Goal: Task Accomplishment & Management: Use online tool/utility

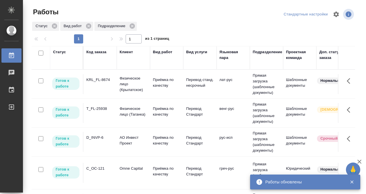
click at [65, 54] on div "Статус" at bounding box center [59, 52] width 13 height 6
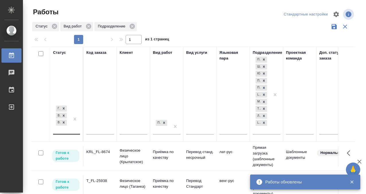
click at [62, 131] on div "Готов к работе В работе В ожидании" at bounding box center [61, 120] width 17 height 30
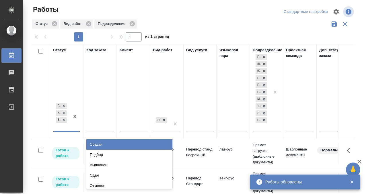
scroll to position [3, 0]
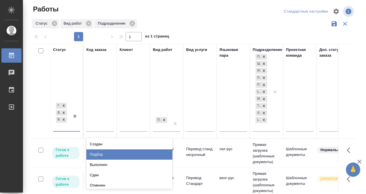
click at [93, 153] on div "Подбор" at bounding box center [129, 155] width 86 height 10
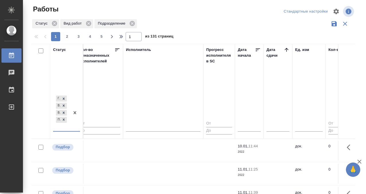
scroll to position [0, 347]
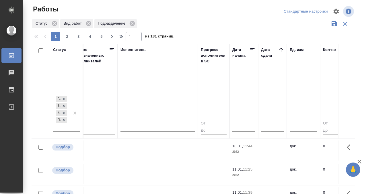
click at [278, 52] on div "Дата сдачи" at bounding box center [269, 52] width 17 height 11
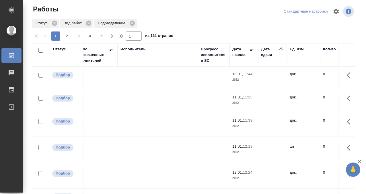
scroll to position [0, 0]
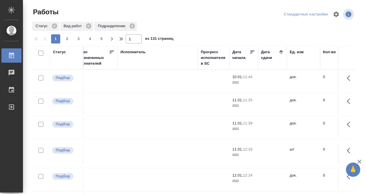
click at [282, 51] on icon at bounding box center [281, 52] width 4 height 4
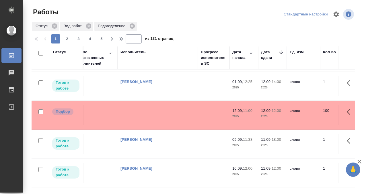
scroll to position [97, 347]
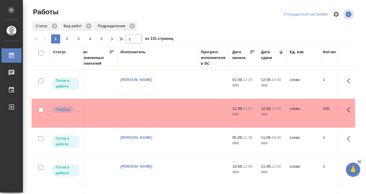
click at [155, 117] on td at bounding box center [158, 113] width 80 height 20
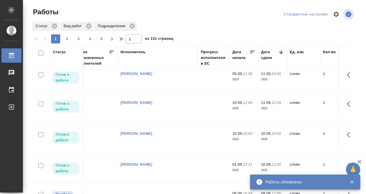
scroll to position [226, 347]
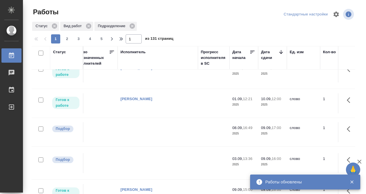
click at [160, 131] on td at bounding box center [158, 132] width 80 height 20
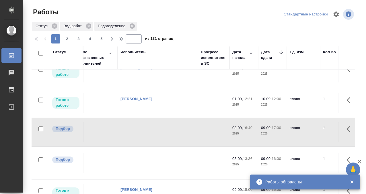
scroll to position [227, 347]
click at [160, 131] on td at bounding box center [158, 132] width 80 height 20
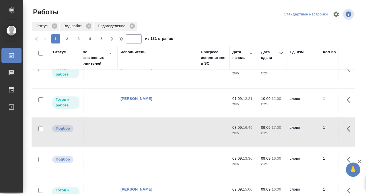
click at [160, 131] on td at bounding box center [158, 132] width 80 height 20
click at [177, 153] on td at bounding box center [158, 163] width 80 height 20
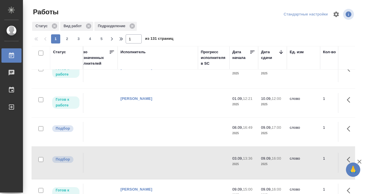
click at [177, 153] on td at bounding box center [158, 163] width 80 height 20
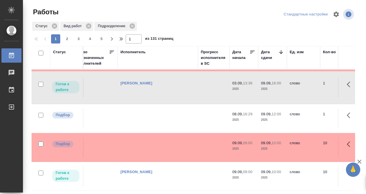
scroll to position [362, 347]
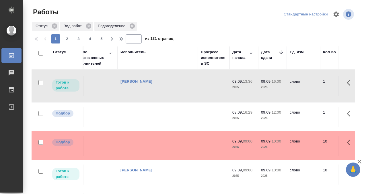
click at [163, 113] on td at bounding box center [158, 117] width 80 height 20
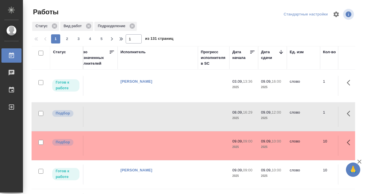
click at [163, 113] on td at bounding box center [158, 117] width 80 height 20
click at [157, 136] on td at bounding box center [158, 146] width 80 height 20
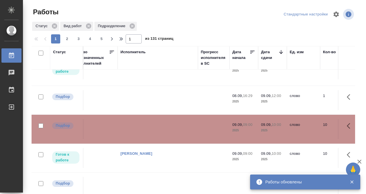
click at [157, 122] on td at bounding box center [158, 129] width 80 height 20
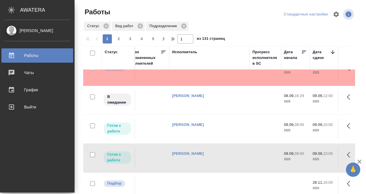
click at [11, 53] on icon at bounding box center [11, 55] width 5 height 6
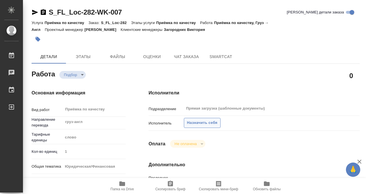
click at [211, 124] on span "Назначить себя" at bounding box center [202, 123] width 30 height 7
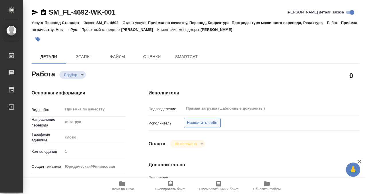
type textarea "x"
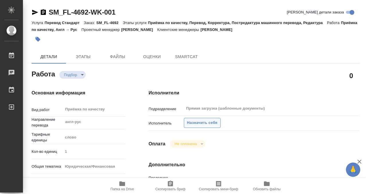
type textarea "x"
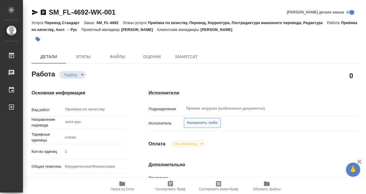
type textarea "x"
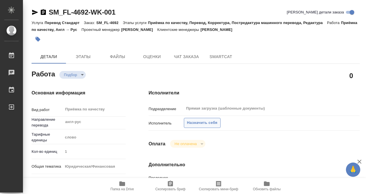
click at [209, 120] on span "Назначить себя" at bounding box center [202, 123] width 30 height 7
type textarea "x"
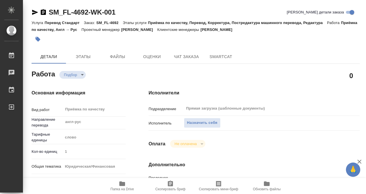
type textarea "x"
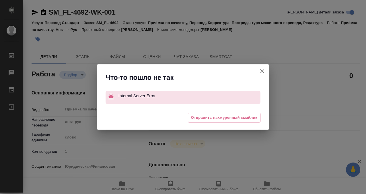
type textarea "x"
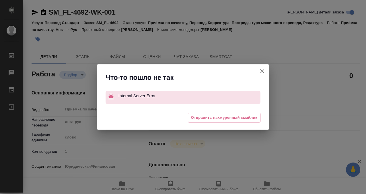
type textarea "x"
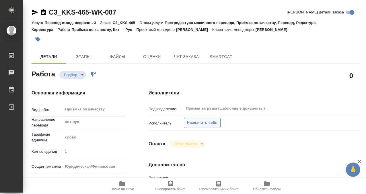
click at [197, 122] on span "Назначить себя" at bounding box center [202, 123] width 30 height 7
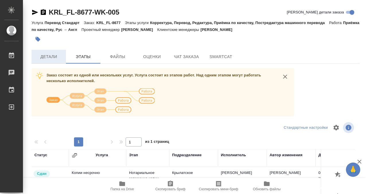
click at [60, 53] on span "Детали" at bounding box center [49, 56] width 28 height 7
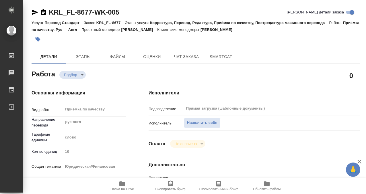
type textarea "x"
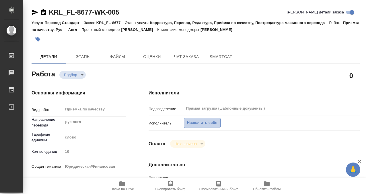
click at [210, 121] on span "Назначить себя" at bounding box center [202, 123] width 30 height 7
type textarea "x"
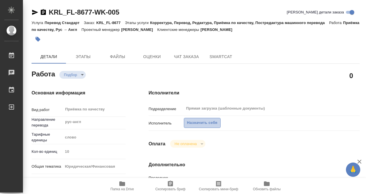
type textarea "x"
